Goal: Transaction & Acquisition: Obtain resource

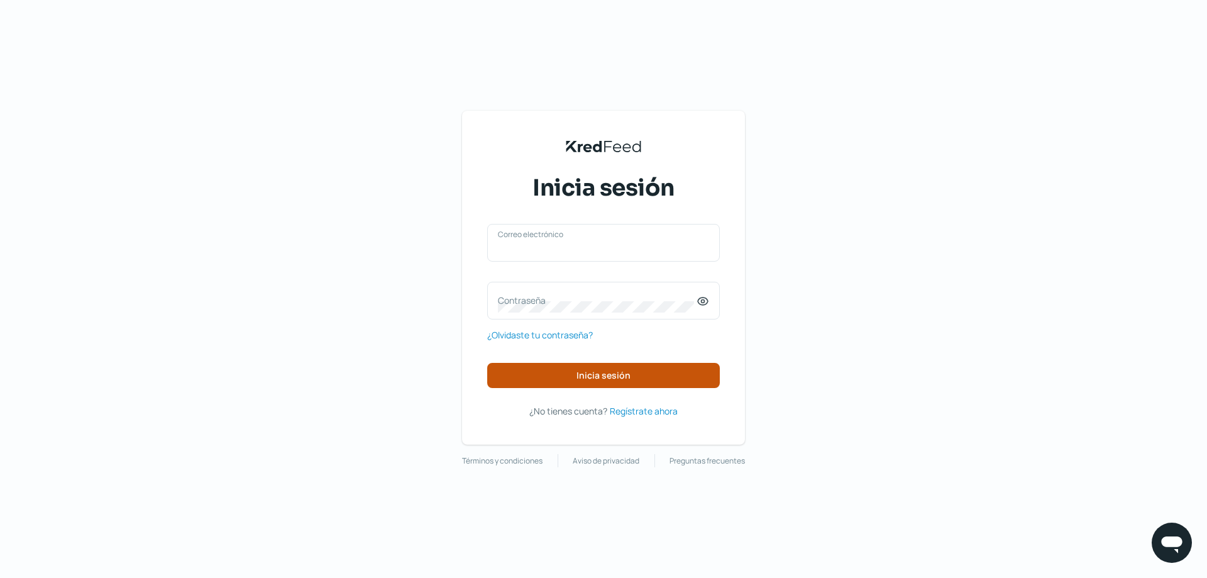
type input "[EMAIL_ADDRESS][DOMAIN_NAME]"
click at [587, 372] on span "Inicia sesión" at bounding box center [603, 375] width 54 height 9
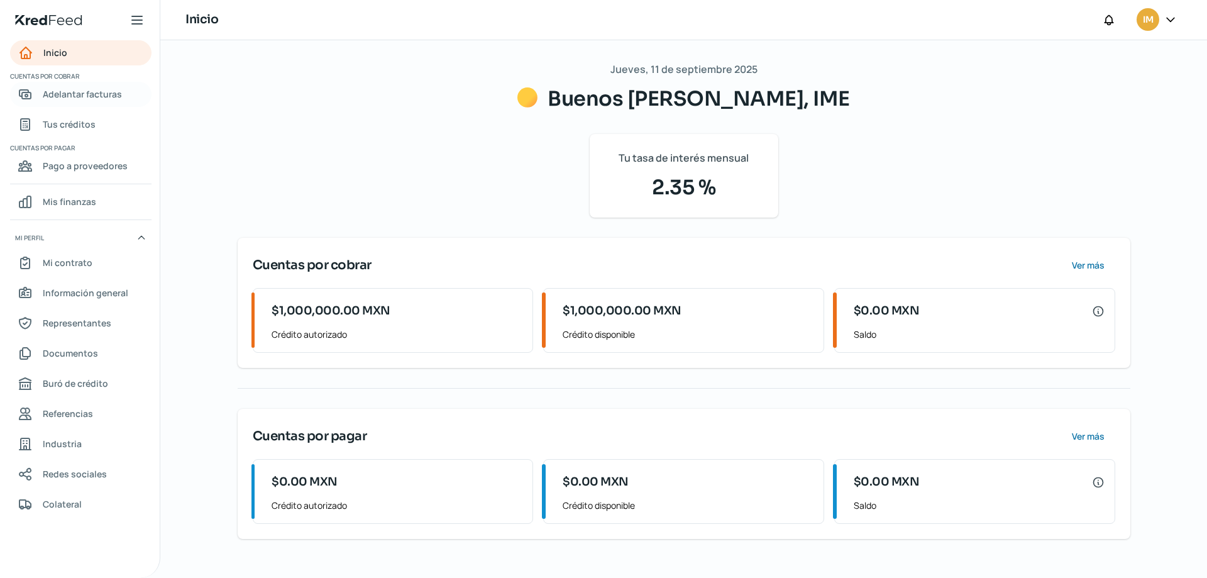
click at [87, 92] on span "Adelantar facturas" at bounding box center [82, 94] width 79 height 16
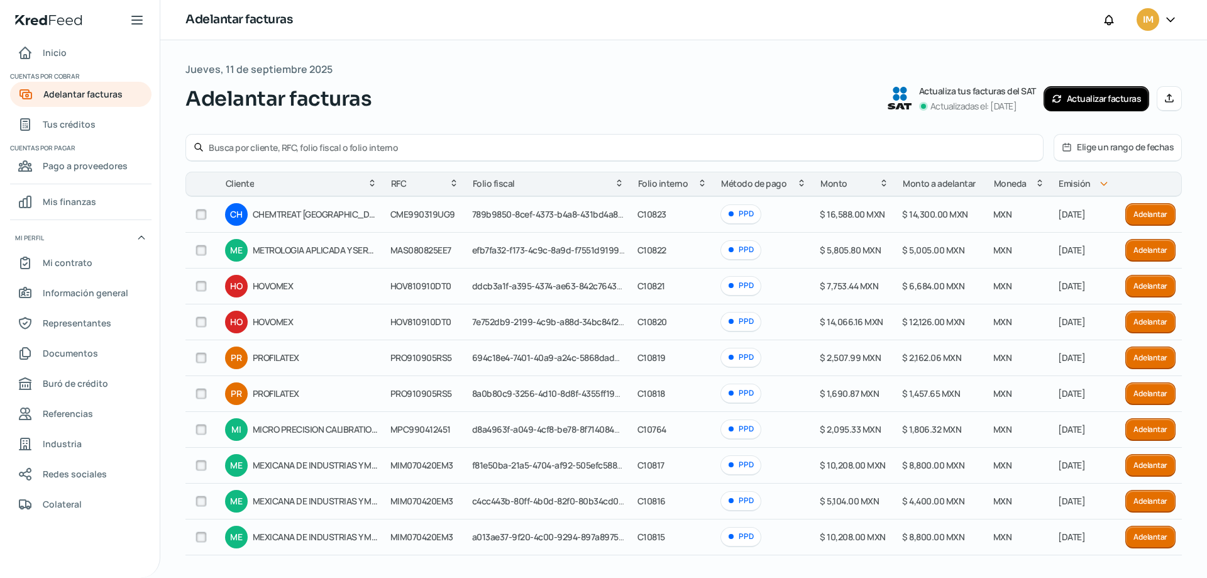
click at [376, 143] on input "text" at bounding box center [622, 147] width 827 height 12
type input "p c"
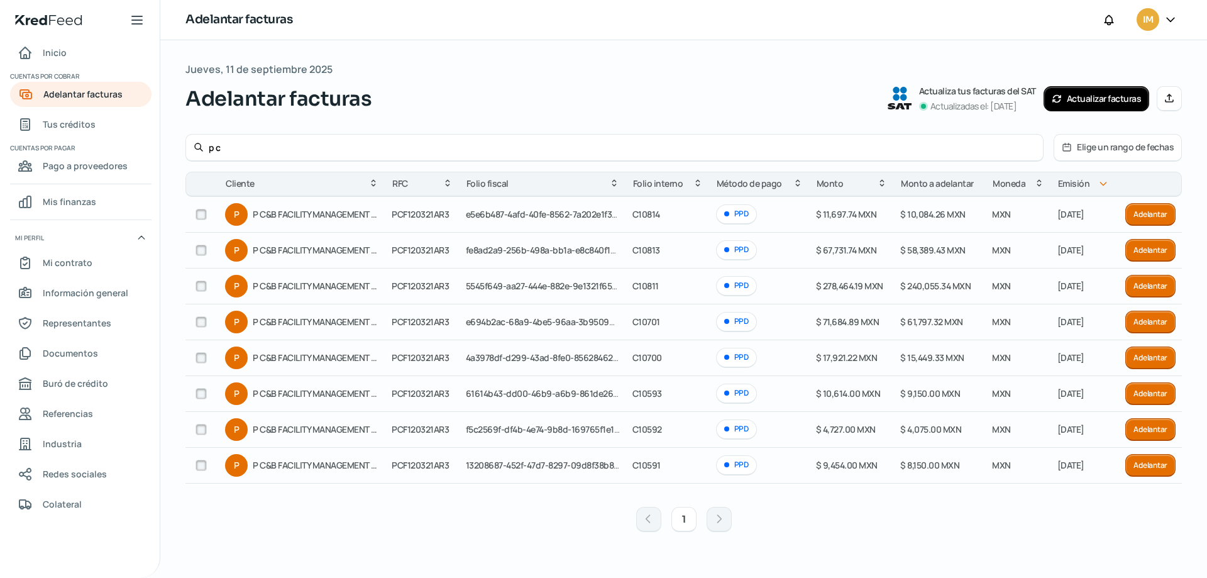
click at [203, 289] on input "checkbox" at bounding box center [201, 285] width 11 height 11
checkbox input "true"
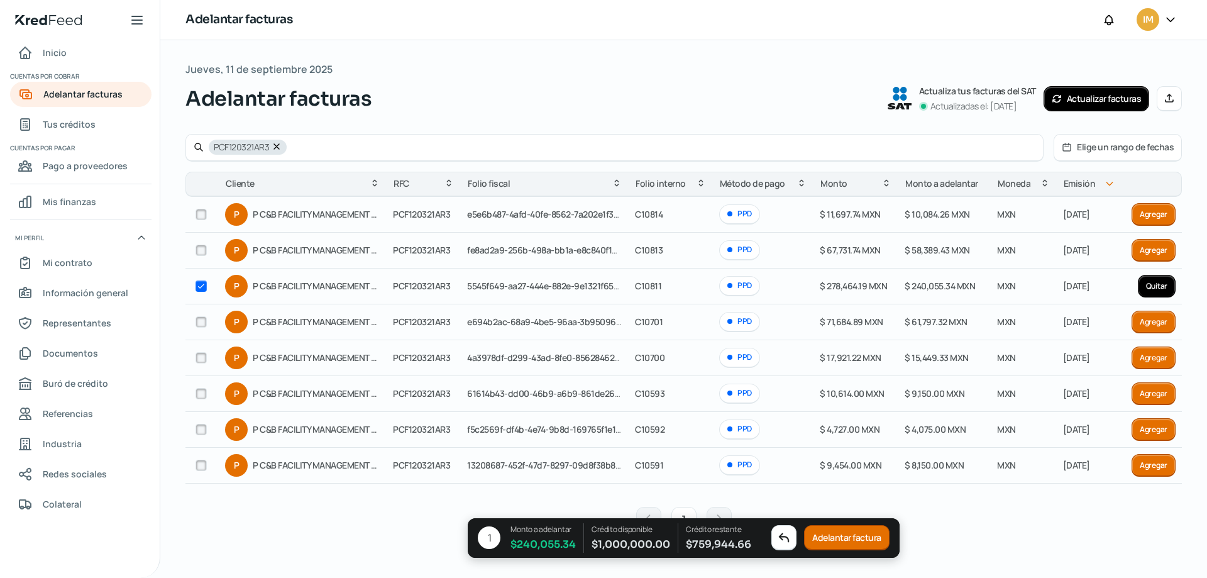
click at [858, 533] on button "Adelantar factura" at bounding box center [846, 538] width 85 height 25
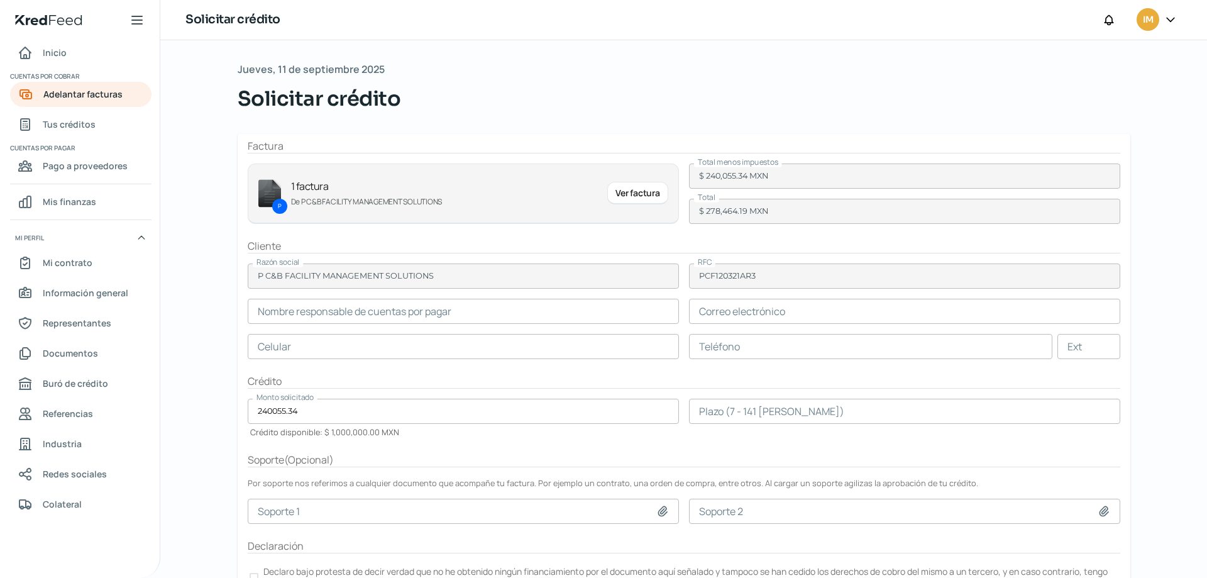
scroll to position [60, 0]
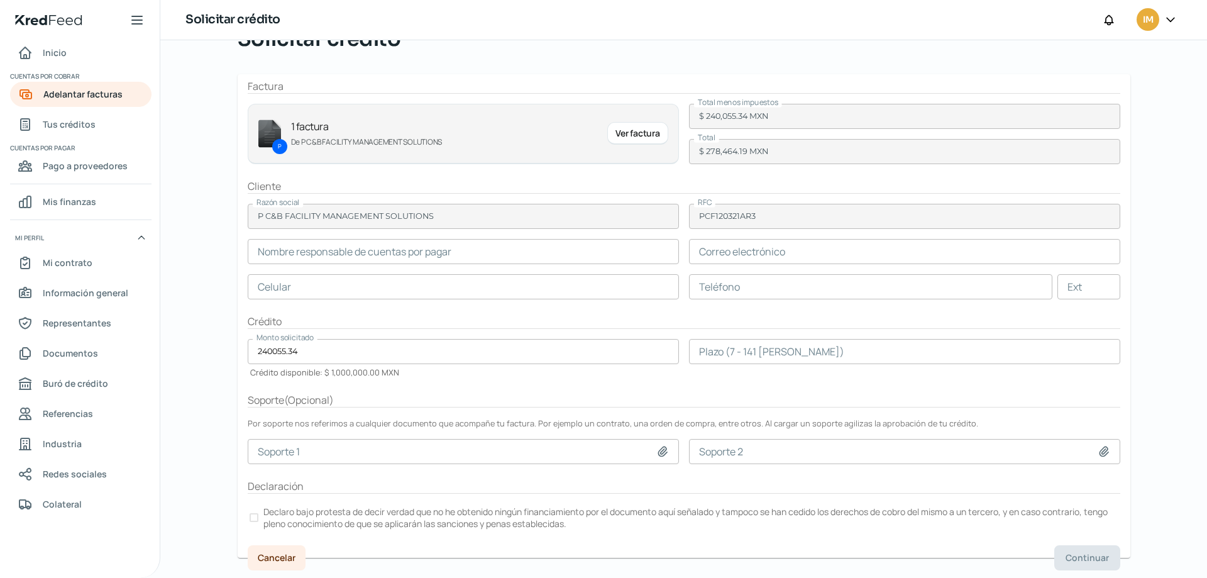
click at [383, 248] on input "text" at bounding box center [463, 251] width 431 height 25
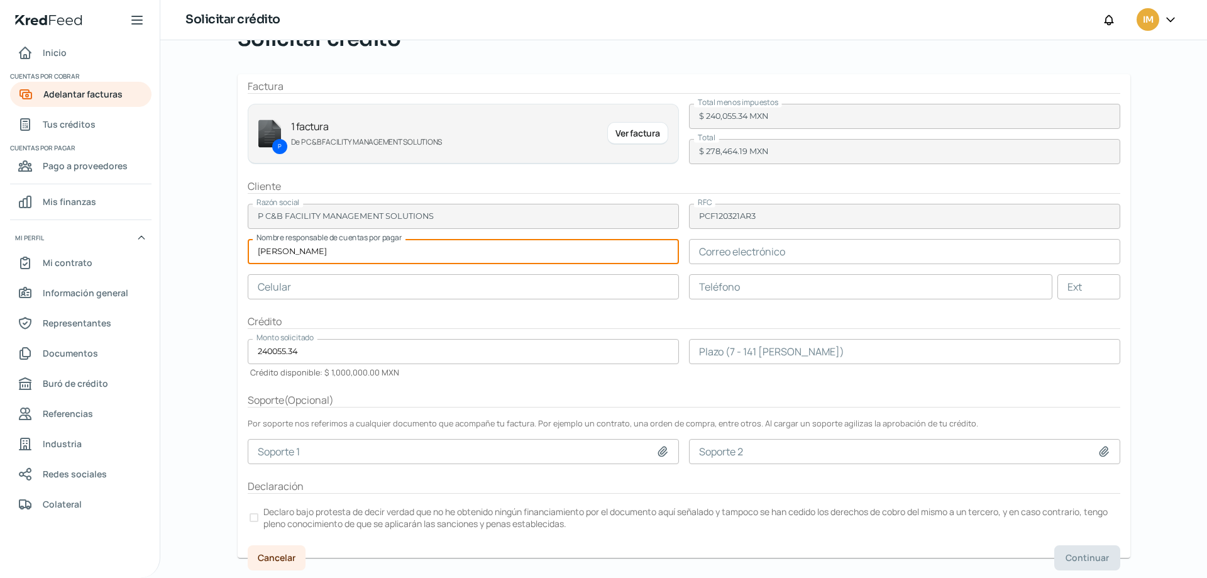
type input "LUIS HERNANDEZ"
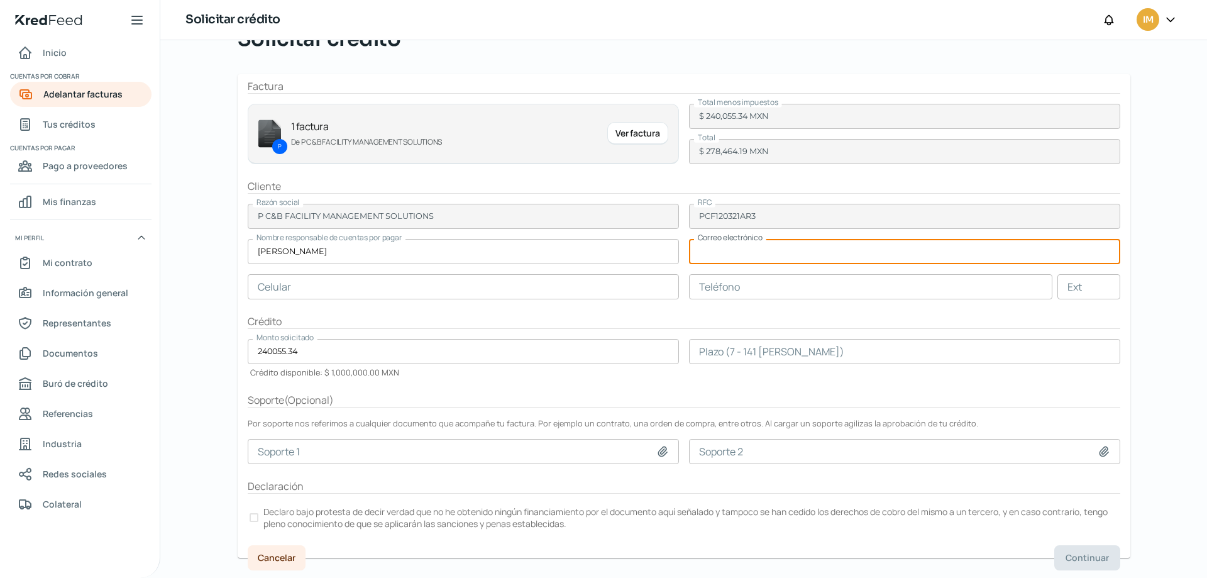
paste input "antonio.rodriguez@pcb-fm.com"
type input "antonio.rodriguez@pcb-fm.com"
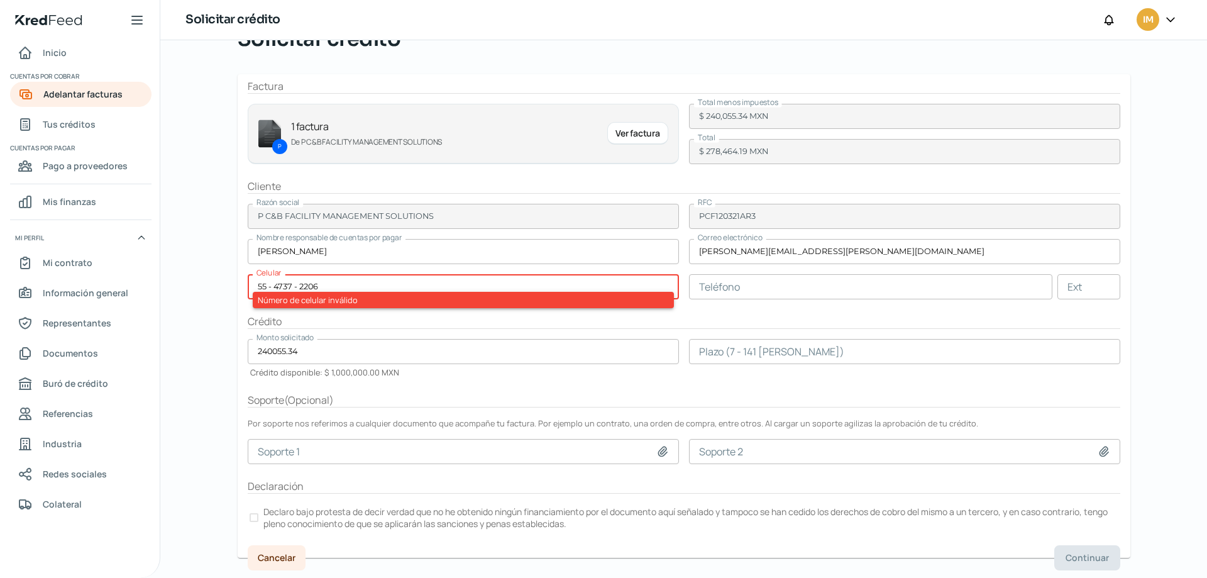
type input "55 - 4737 - 2206"
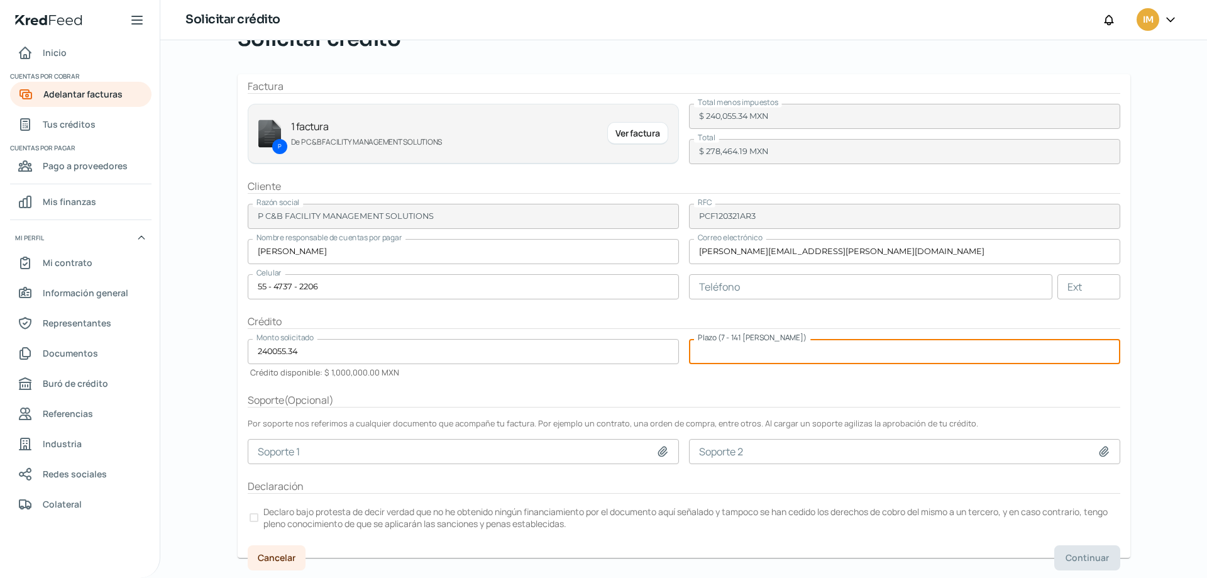
click at [722, 353] on input "number" at bounding box center [904, 351] width 431 height 25
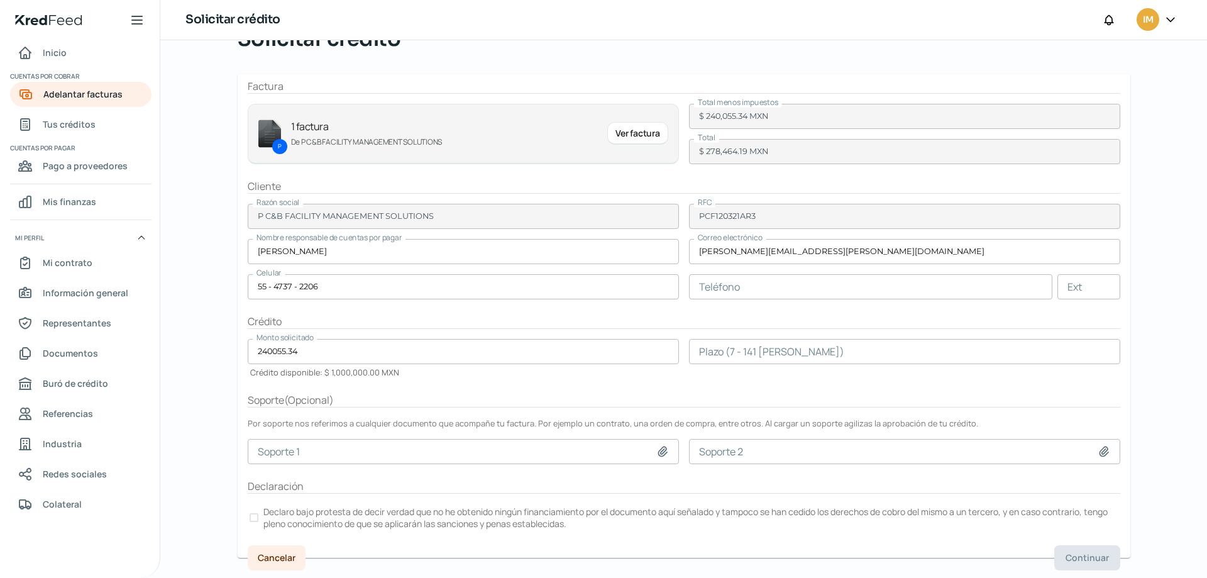
click at [830, 360] on input "number" at bounding box center [904, 351] width 431 height 25
click at [250, 517] on div at bounding box center [254, 517] width 9 height 9
click at [1084, 554] on span "Continuar" at bounding box center [1087, 557] width 43 height 9
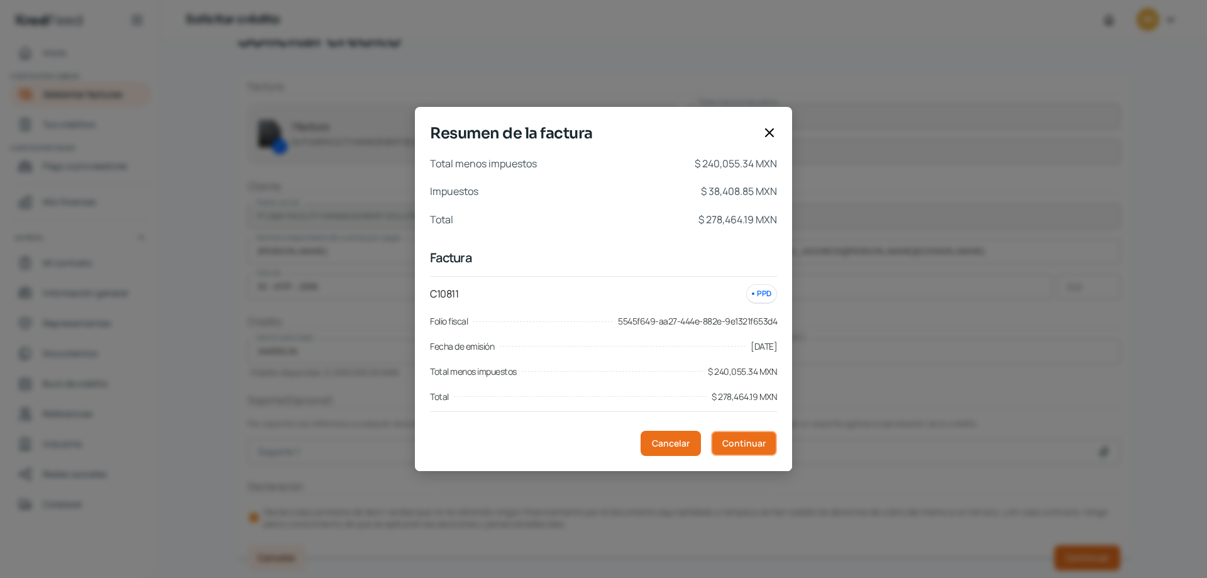
click at [752, 439] on span "Continuar" at bounding box center [743, 443] width 43 height 9
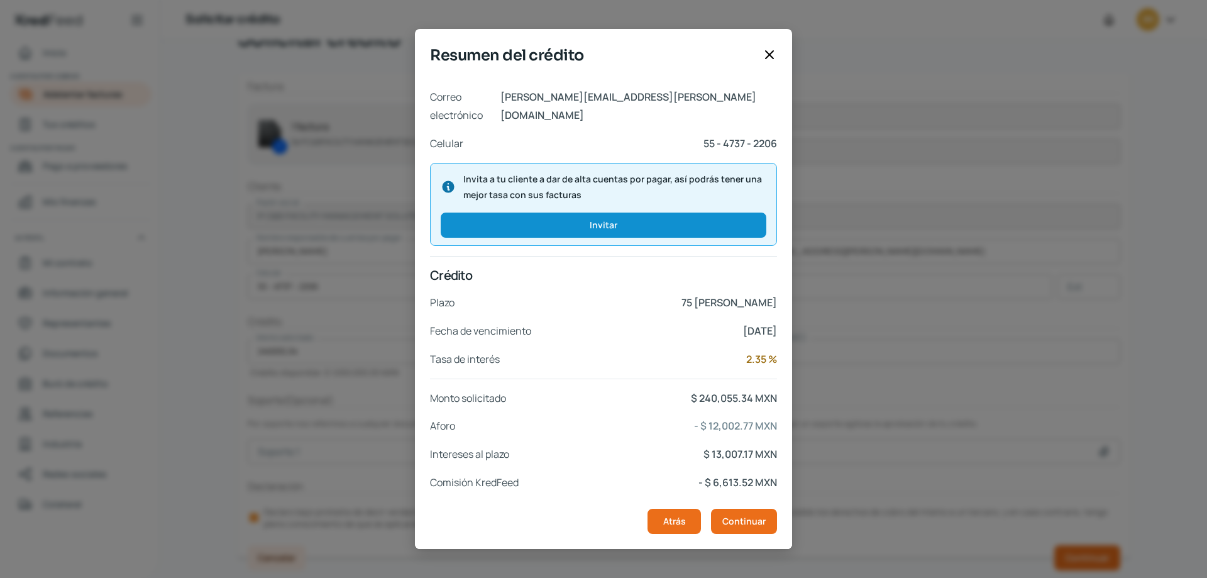
scroll to position [112, 0]
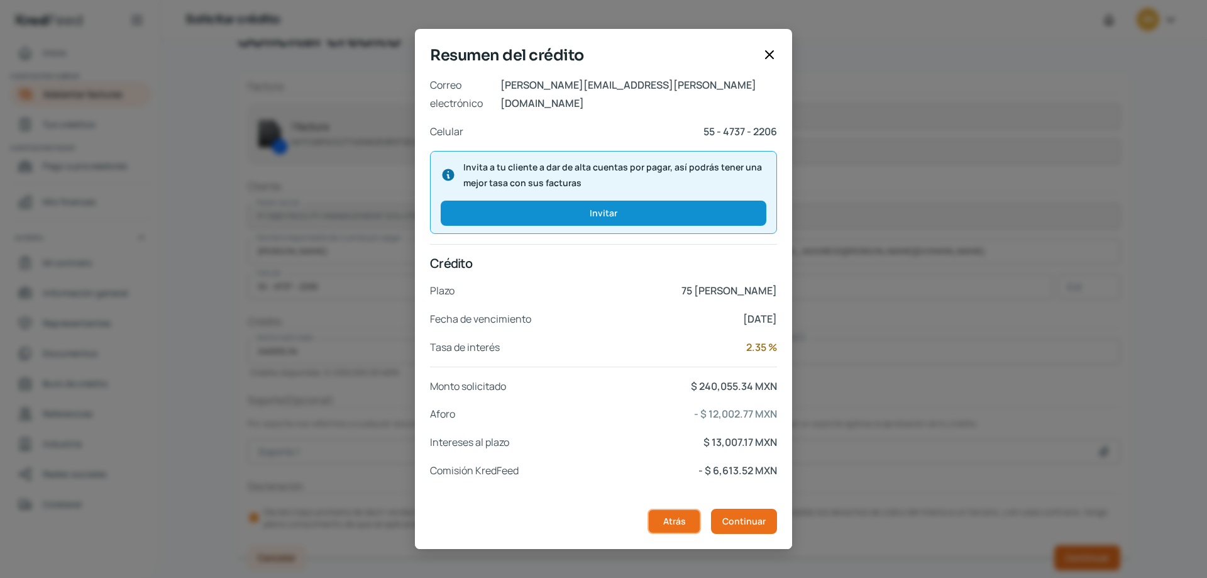
click at [670, 517] on span "Atrás" at bounding box center [674, 521] width 23 height 9
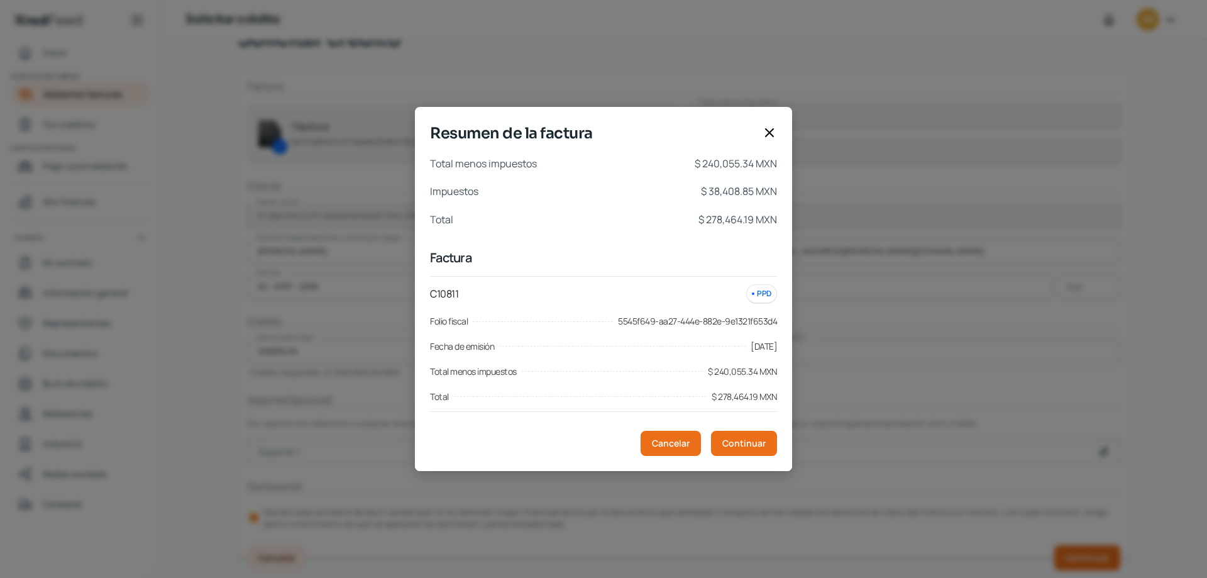
scroll to position [0, 0]
click at [675, 446] on span "Cancelar" at bounding box center [671, 443] width 38 height 9
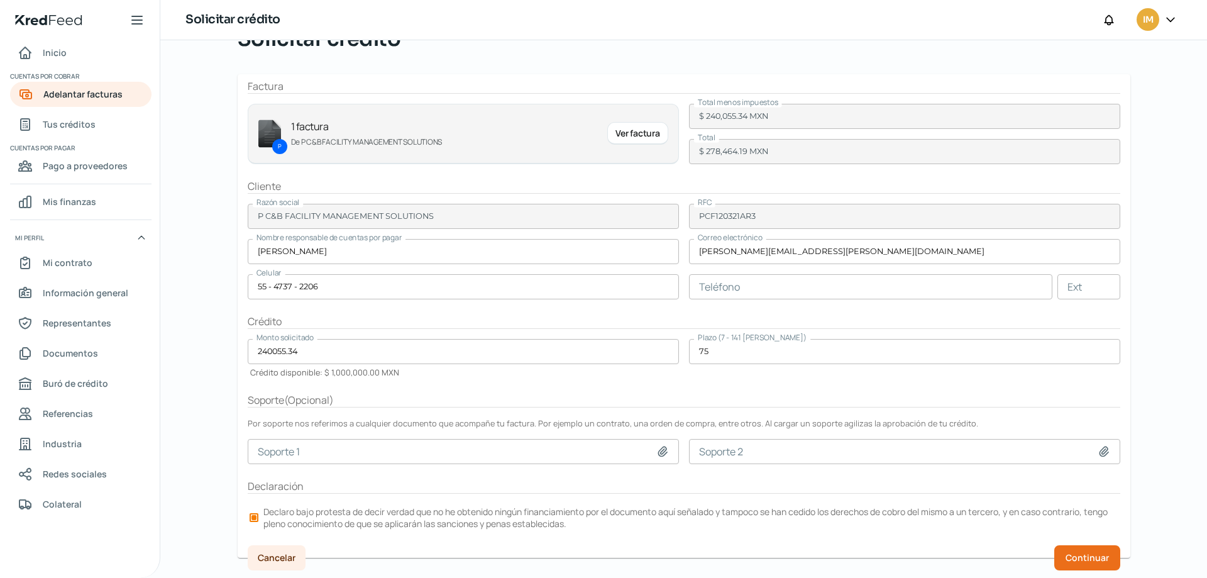
click at [722, 358] on input "75" at bounding box center [904, 351] width 431 height 25
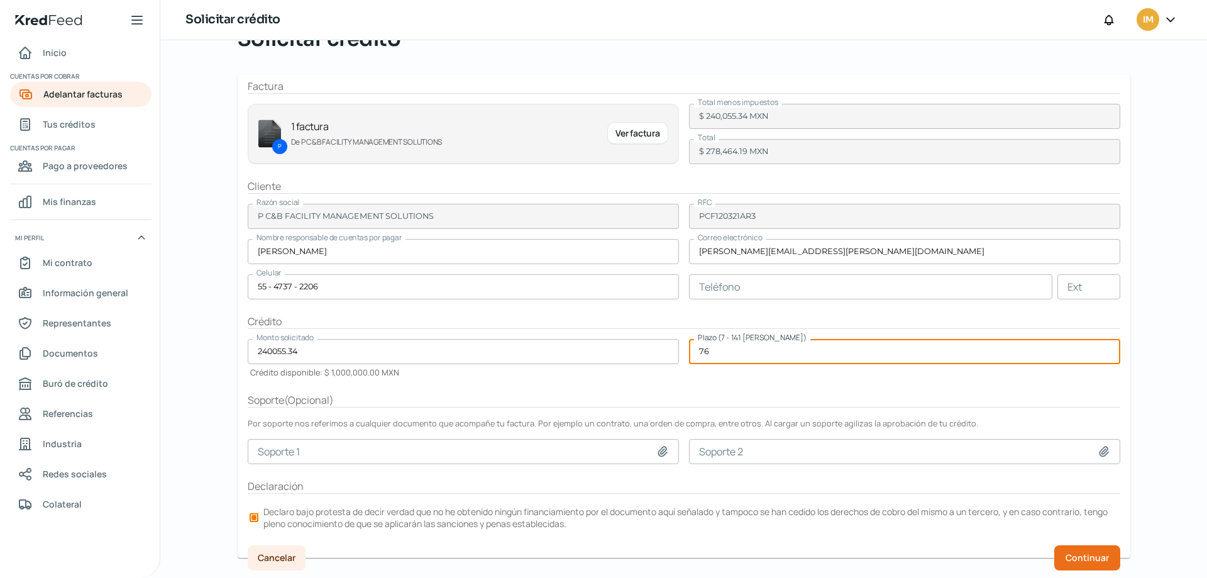
type input "76"
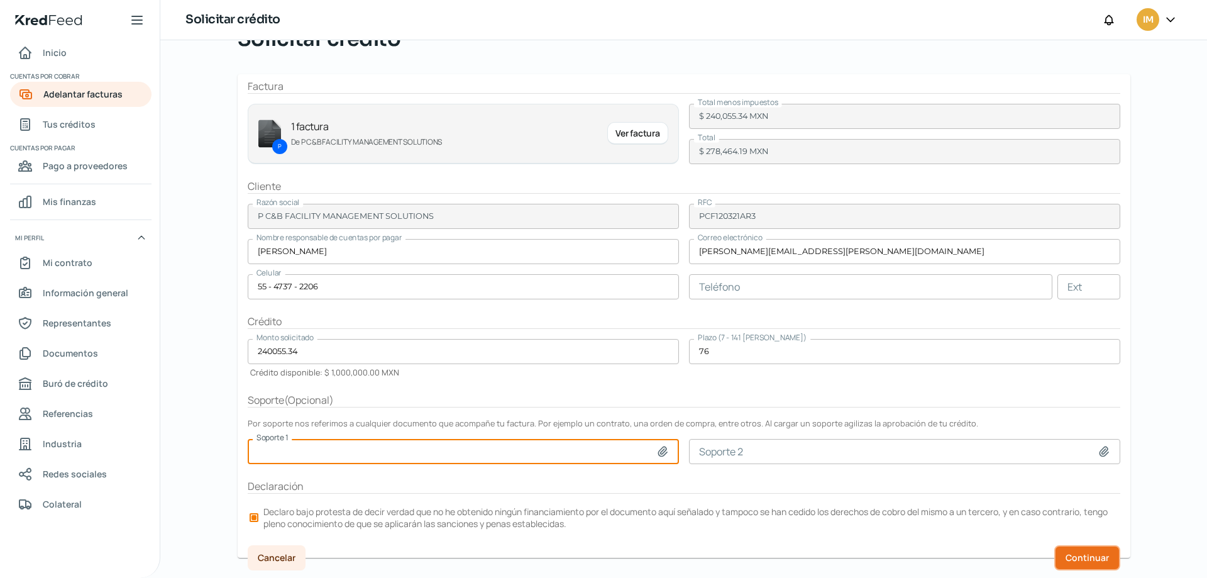
click at [1094, 557] on span "Continuar" at bounding box center [1087, 557] width 43 height 9
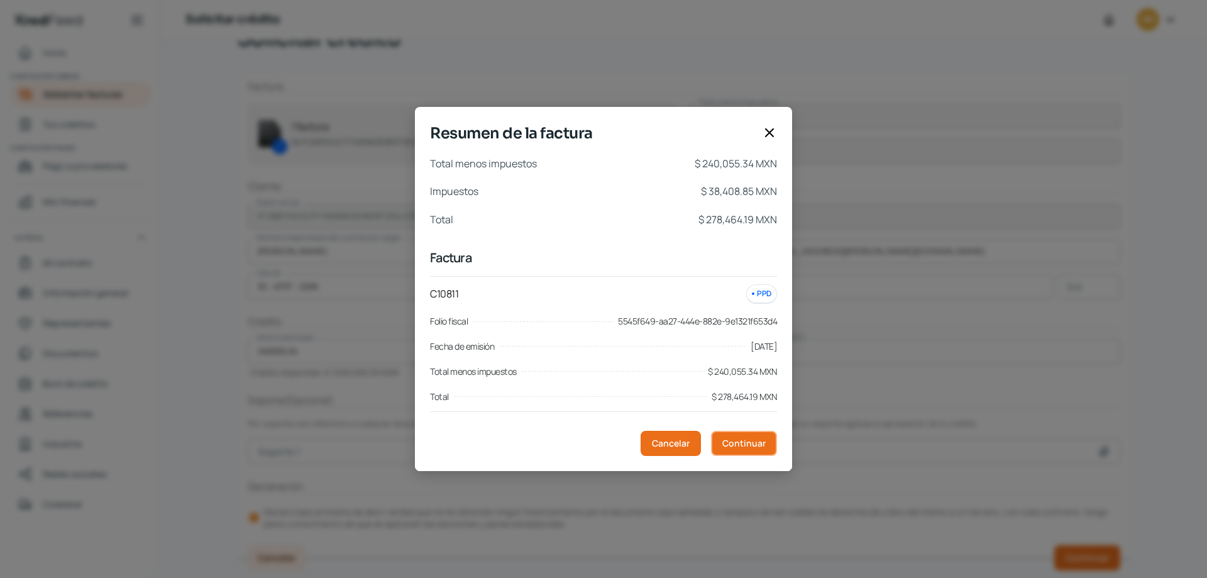
click at [756, 444] on span "Continuar" at bounding box center [743, 443] width 43 height 9
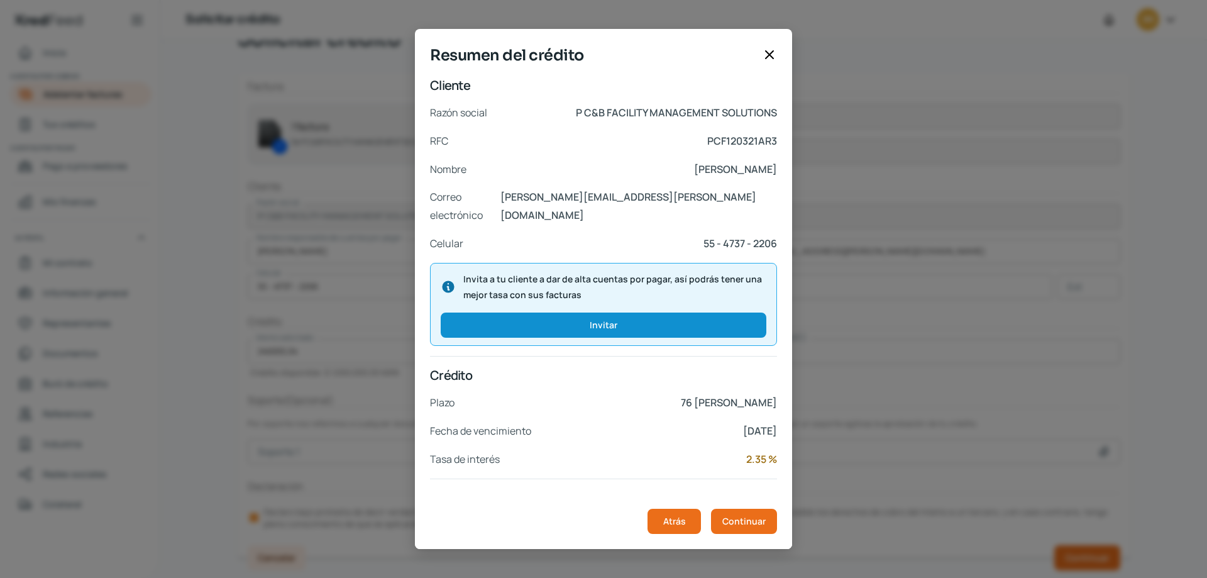
scroll to position [112, 0]
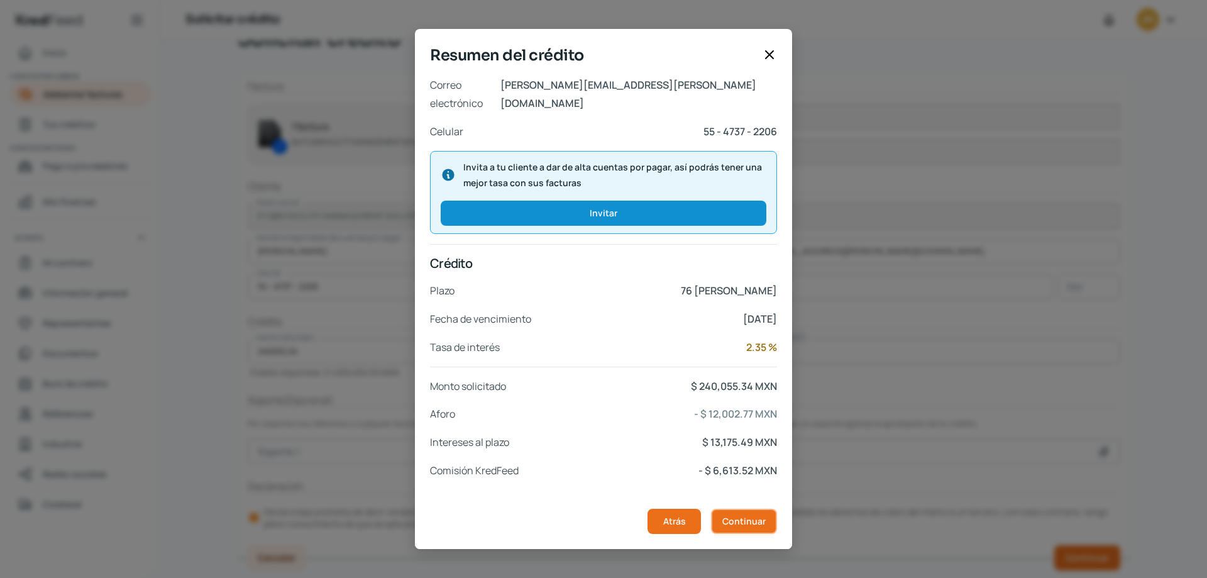
click at [746, 521] on span "Continuar" at bounding box center [743, 521] width 43 height 9
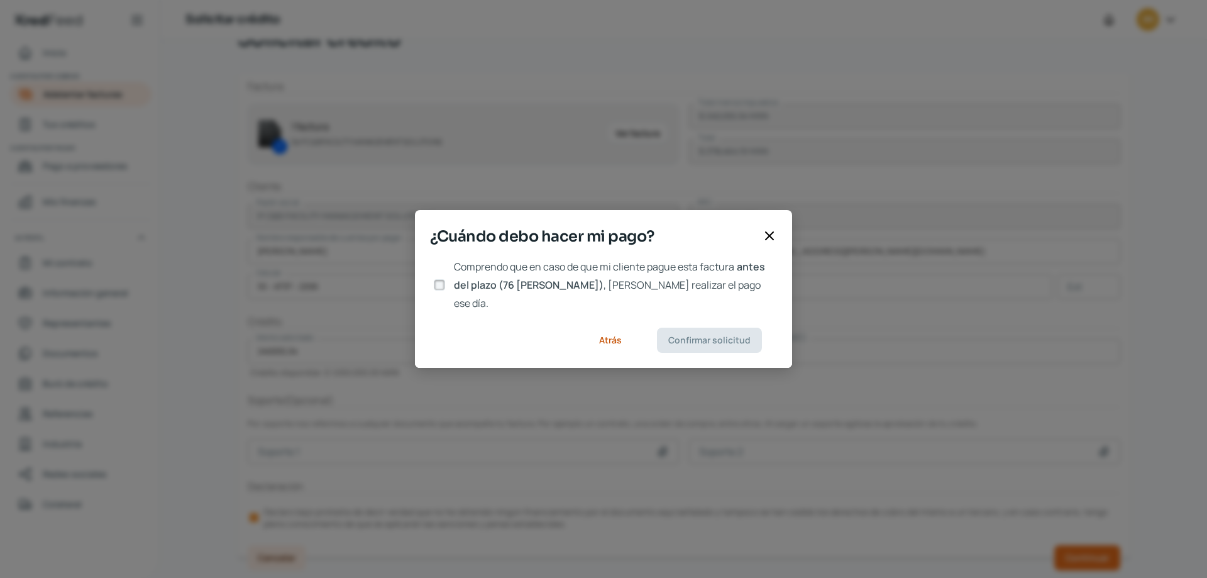
click at [436, 285] on input "Comprendo que en caso de que mi cliente pague esta factura antes del plazo (76 …" at bounding box center [439, 284] width 11 height 11
checkbox input "true"
click at [699, 336] on span "Confirmar solicitud" at bounding box center [709, 340] width 82 height 9
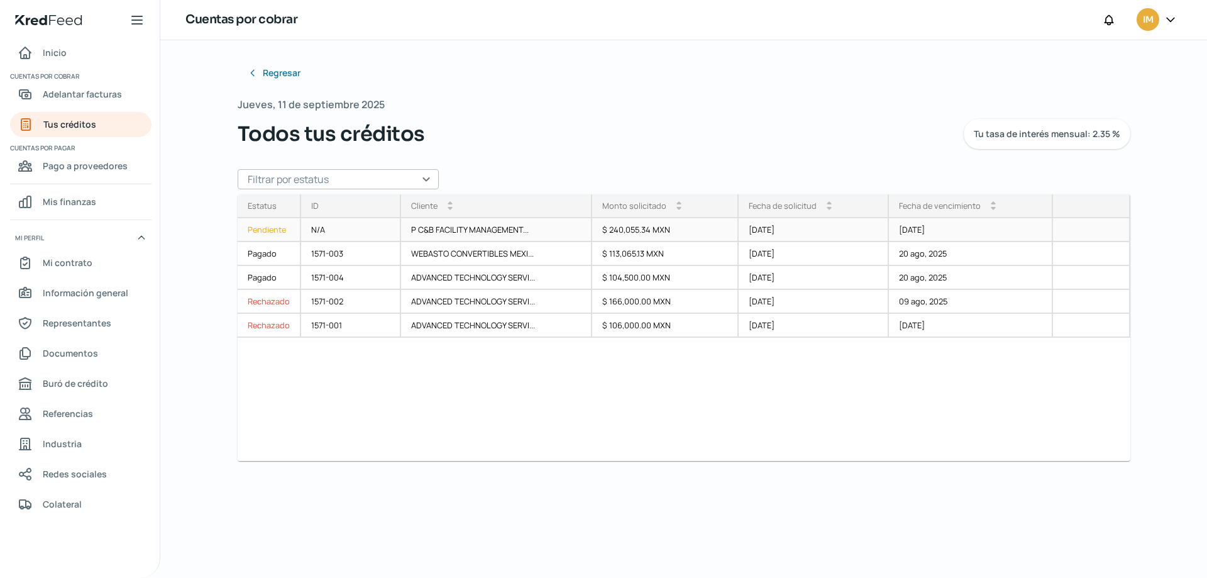
click at [263, 229] on div "Pendiente" at bounding box center [269, 230] width 63 height 24
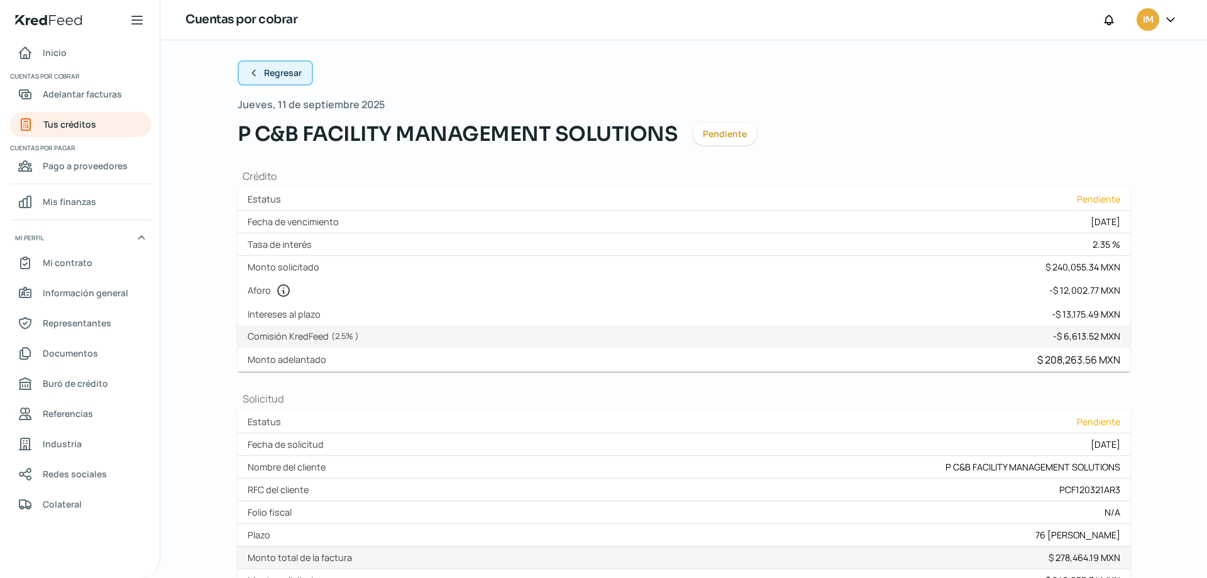
click at [275, 70] on span "Regresar" at bounding box center [283, 73] width 38 height 9
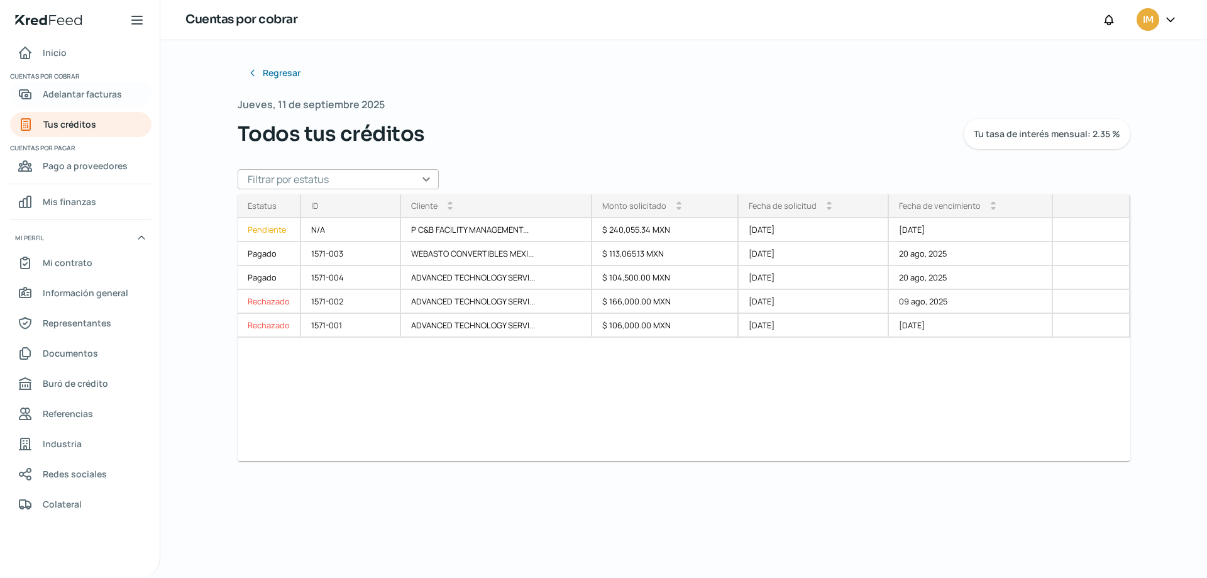
click at [72, 96] on span "Adelantar facturas" at bounding box center [82, 94] width 79 height 16
